Goal: Find specific page/section: Find specific page/section

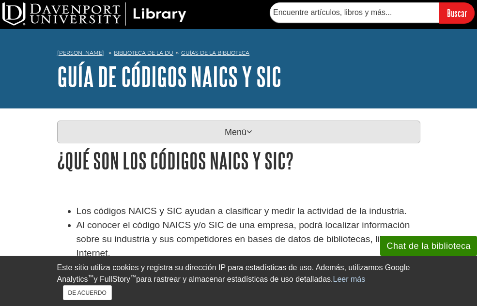
click at [235, 131] on font "Menú" at bounding box center [236, 132] width 22 height 10
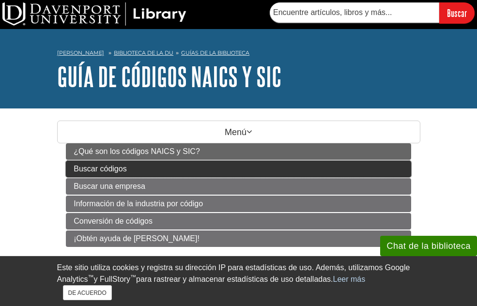
click at [153, 167] on link "Buscar códigos" at bounding box center [238, 169] width 345 height 16
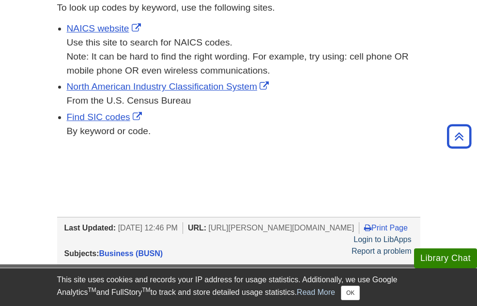
scroll to position [202, 0]
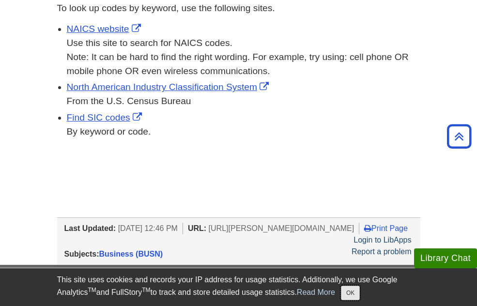
click at [354, 295] on button "OK" at bounding box center [350, 293] width 19 height 15
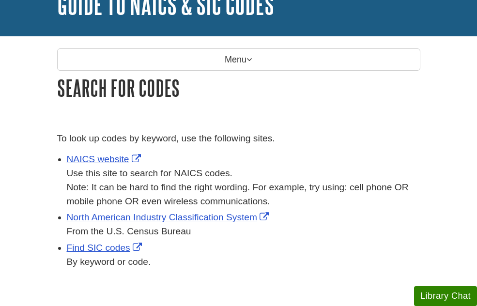
scroll to position [75, 0]
